Goal: Task Accomplishment & Management: Manage account settings

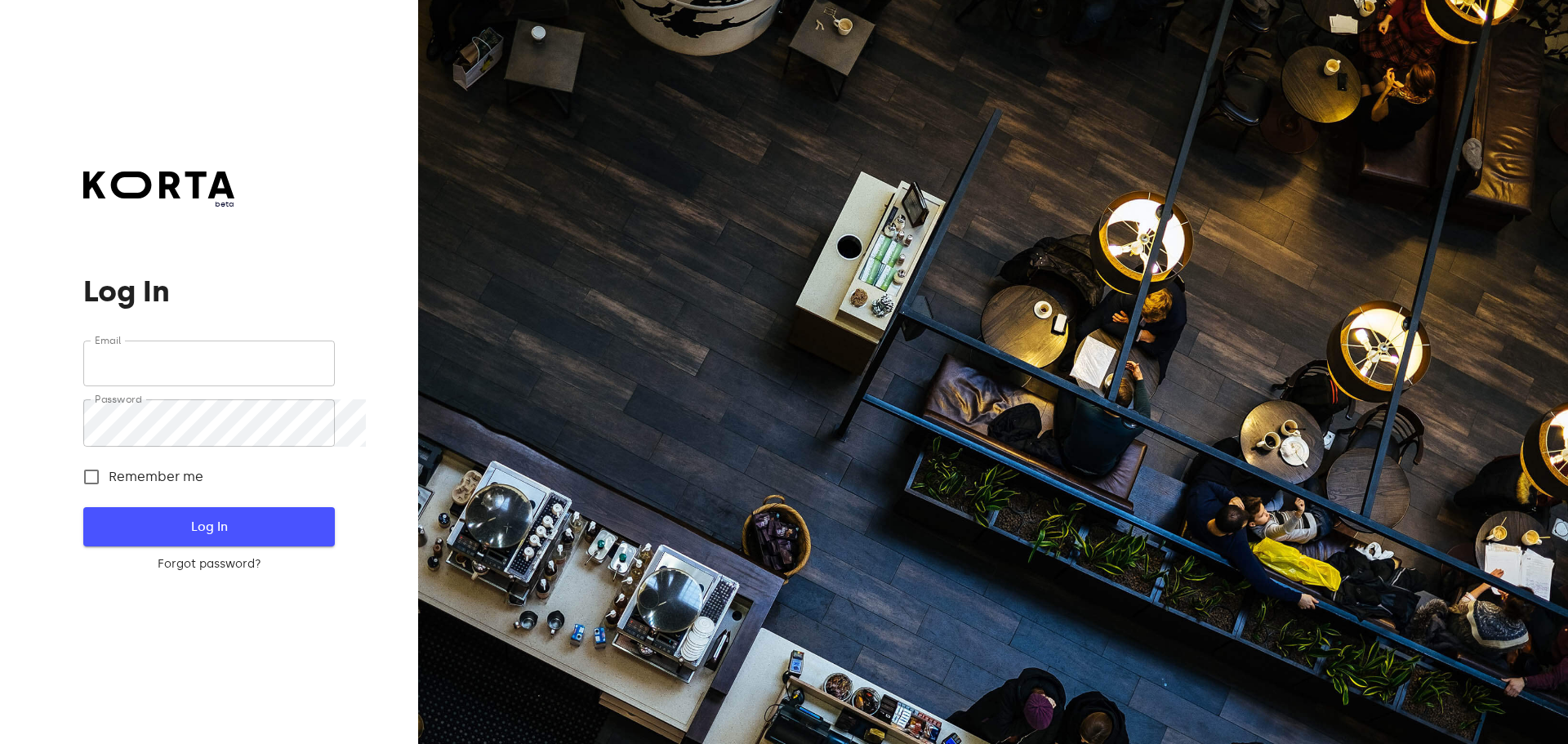
type input "[EMAIL_ADDRESS][DOMAIN_NAME]"
click at [217, 537] on span "Log In" at bounding box center [208, 527] width 198 height 21
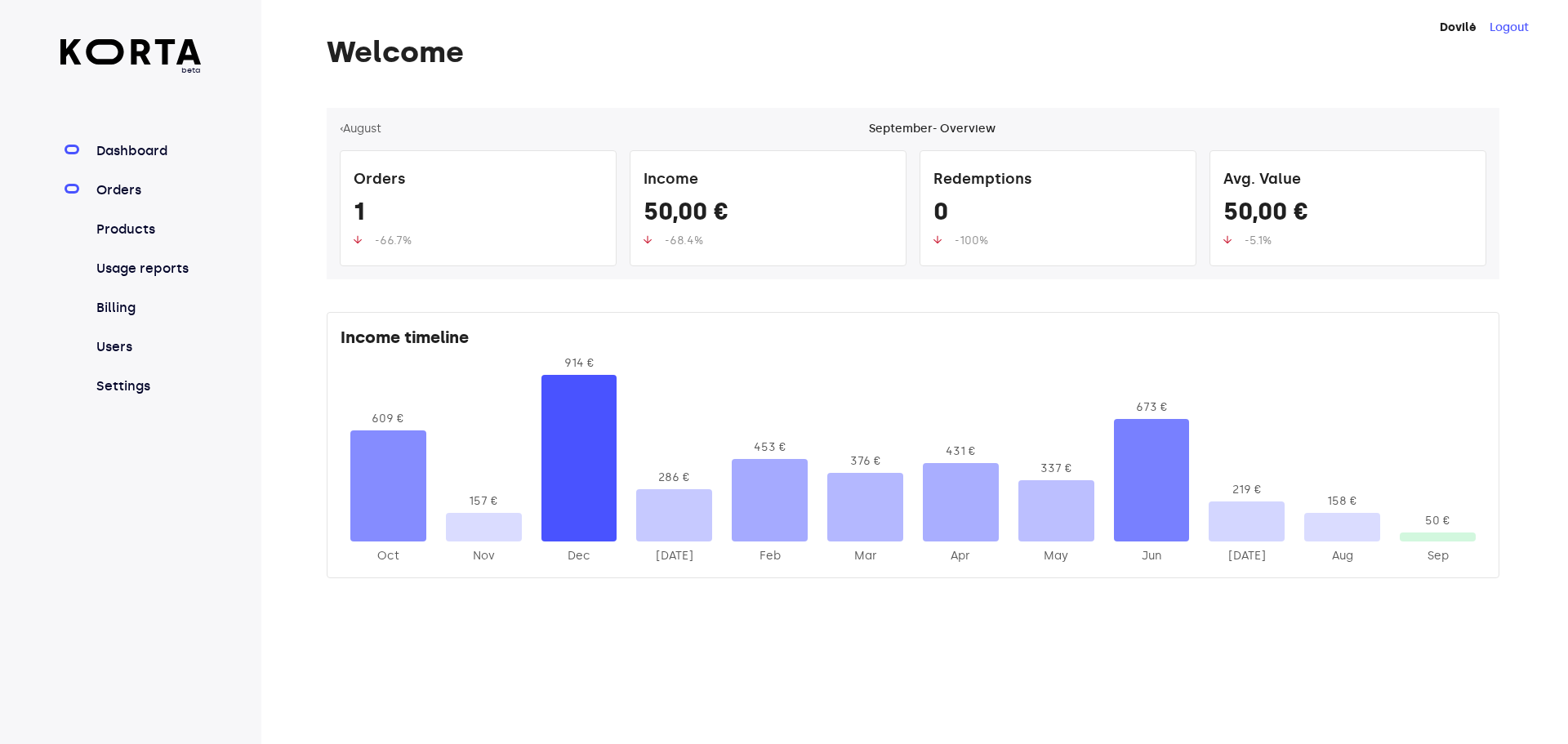
click at [169, 200] on link "Orders" at bounding box center [147, 190] width 108 height 20
